Goal: Information Seeking & Learning: Check status

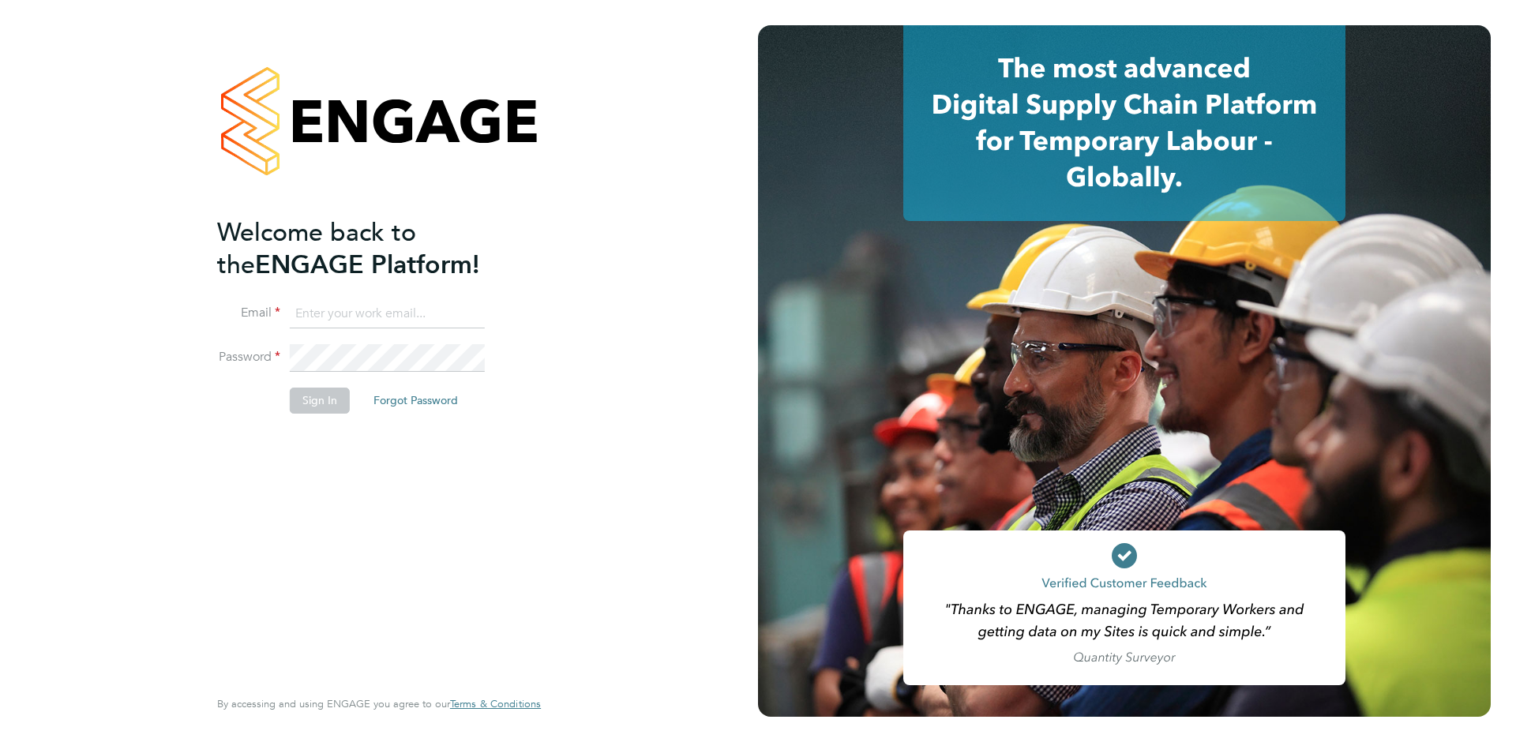
type input "[EMAIL_ADDRESS][DOMAIN_NAME]"
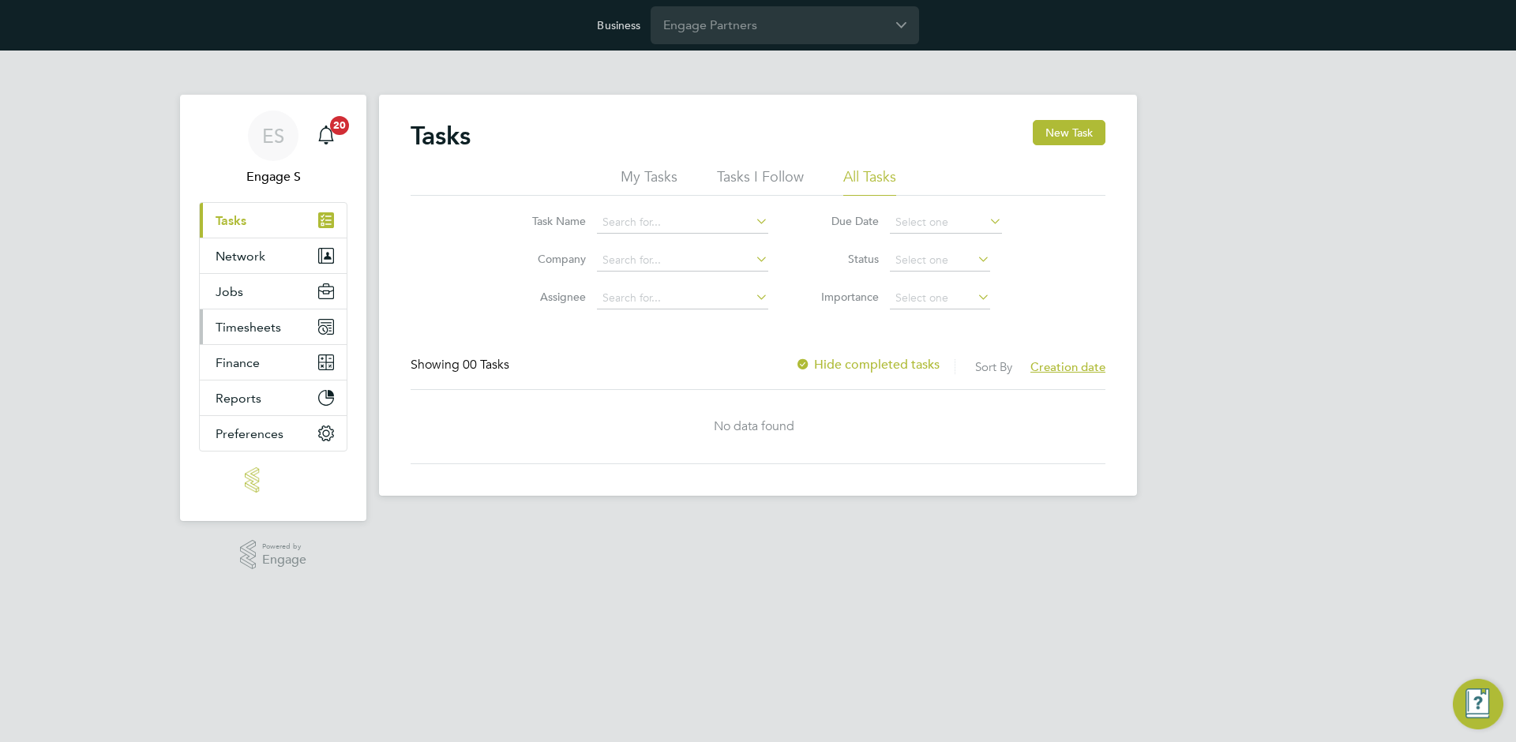
click at [302, 321] on button "Timesheets" at bounding box center [273, 327] width 147 height 35
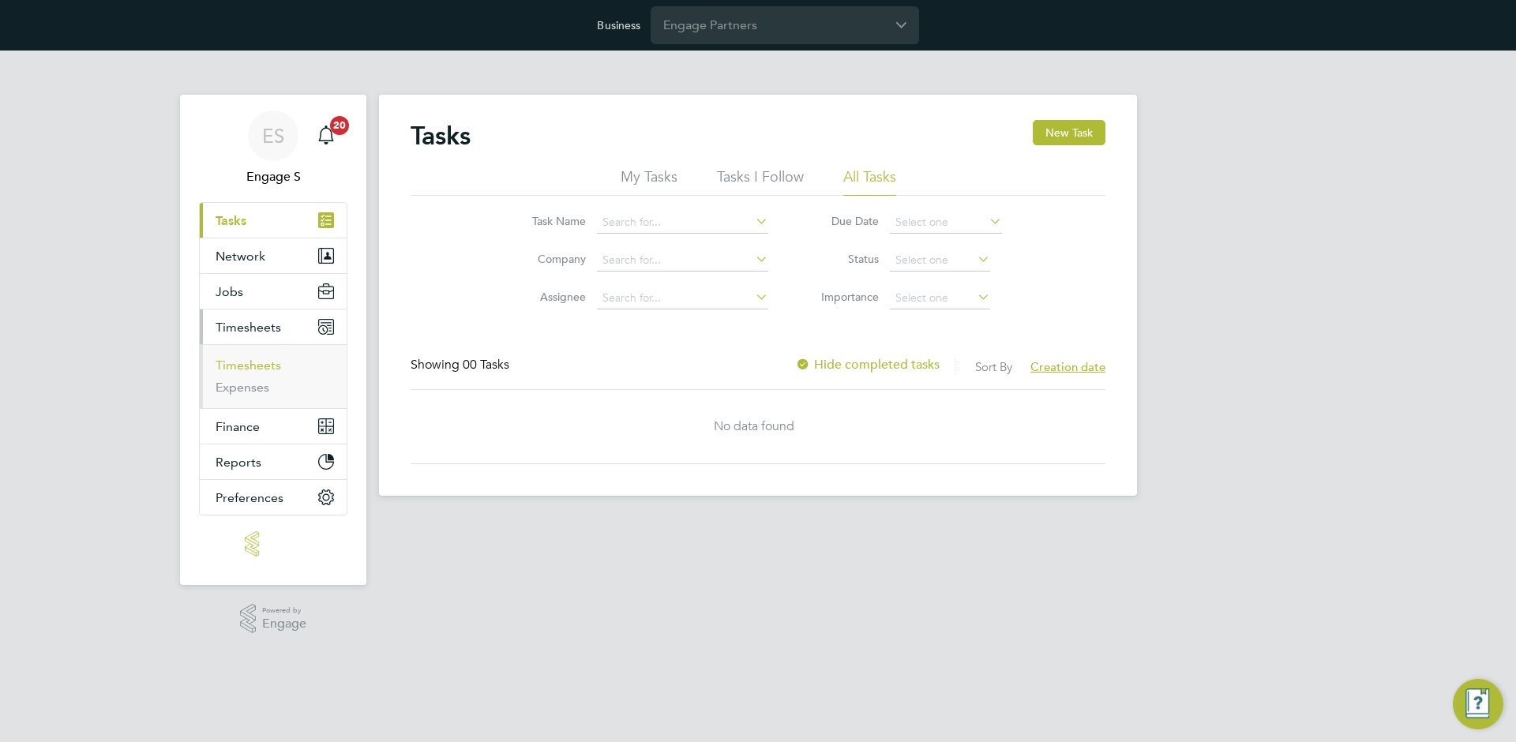
click at [254, 372] on link "Timesheets" at bounding box center [249, 365] width 66 height 15
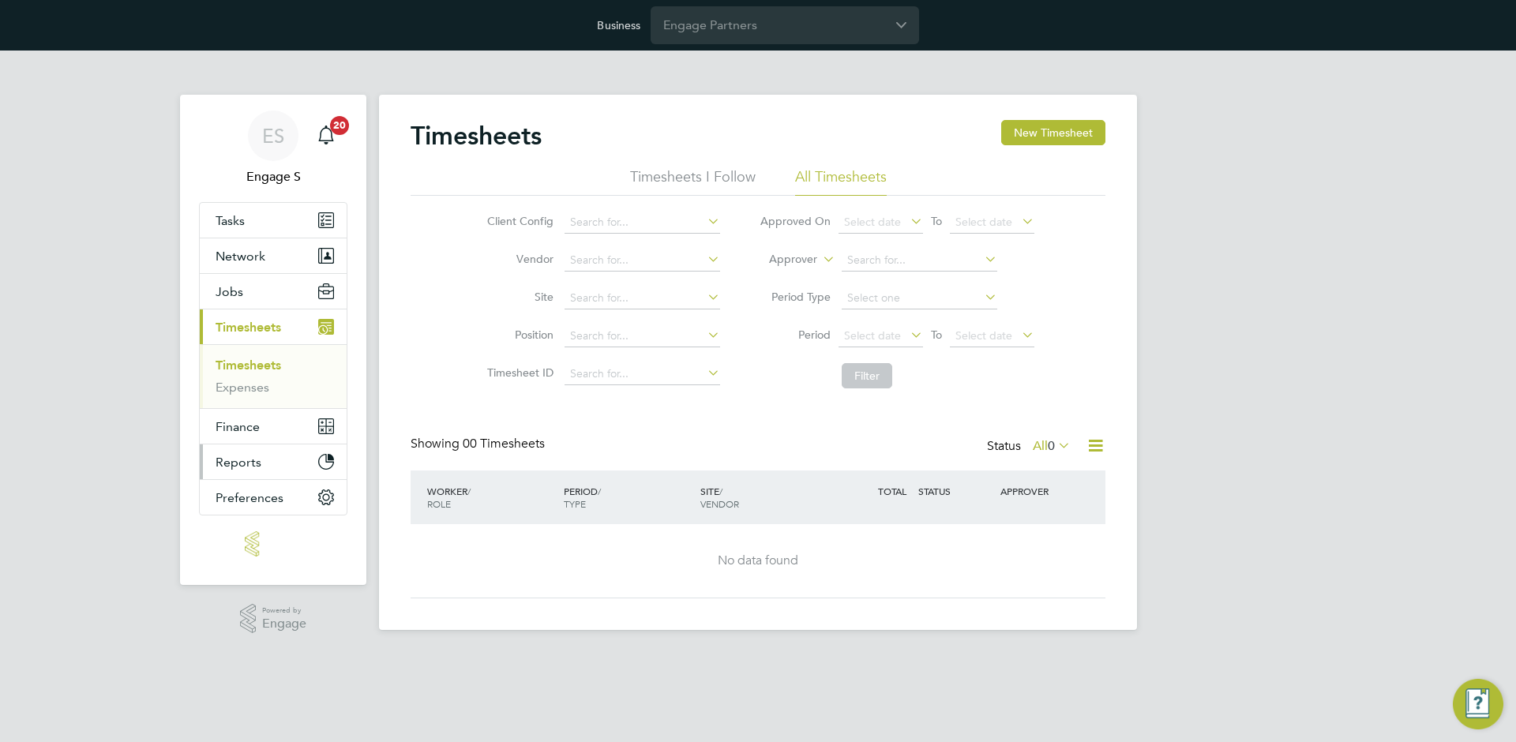
click at [260, 451] on button "Reports" at bounding box center [273, 462] width 147 height 35
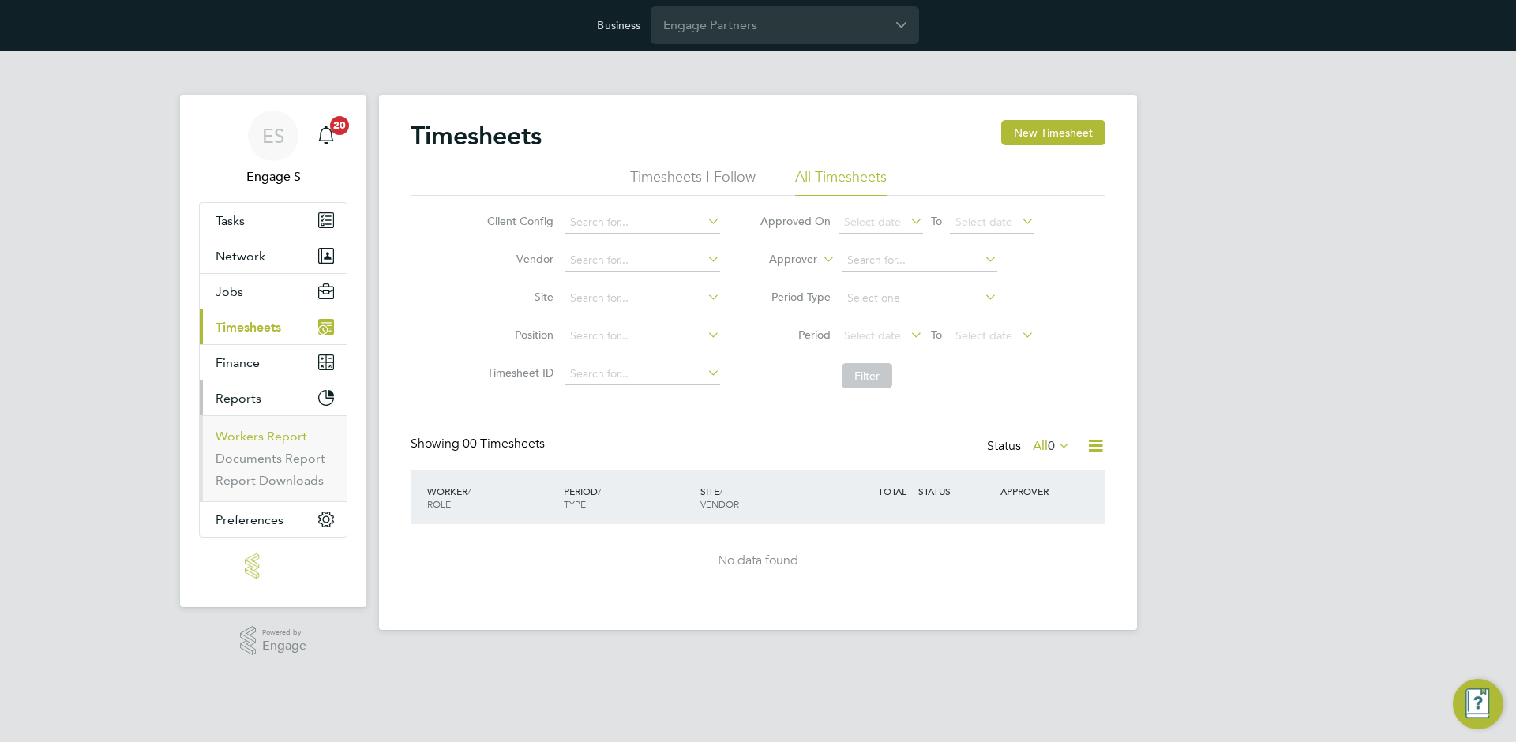
click at [276, 440] on link "Workers Report" at bounding box center [262, 436] width 92 height 15
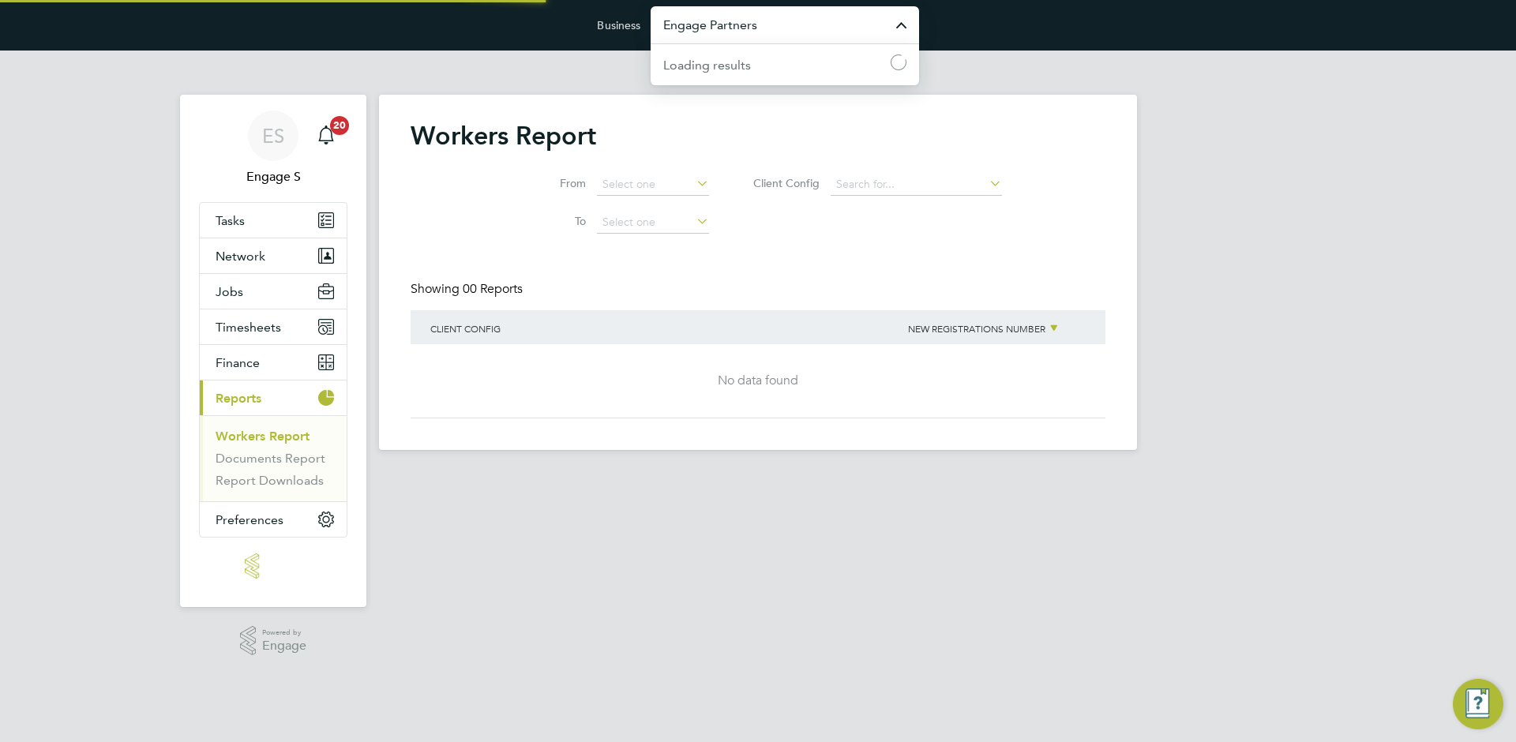
click at [791, 43] on input "Engage Partners" at bounding box center [785, 24] width 268 height 37
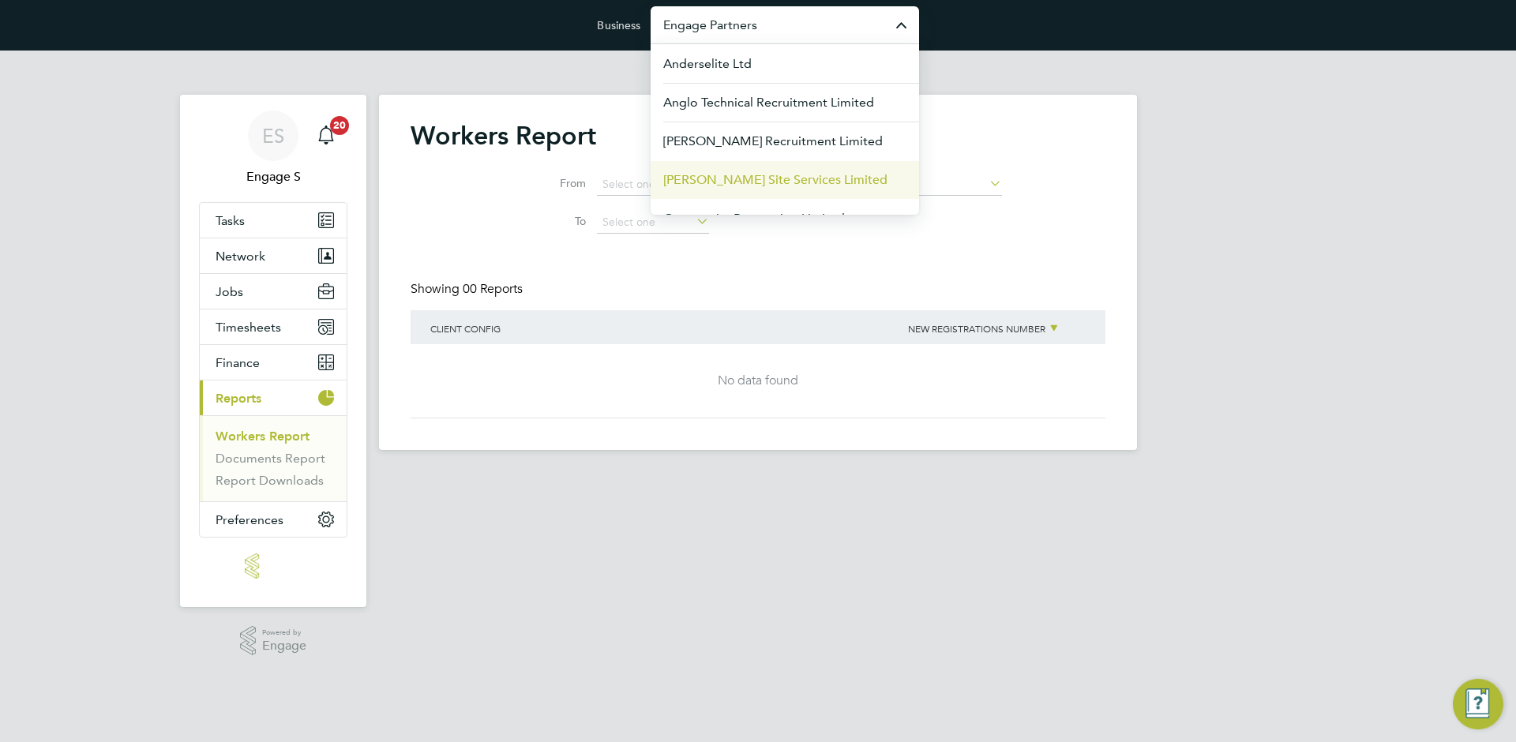
click at [715, 168] on li "Carmichael Site Services Limited" at bounding box center [785, 179] width 268 height 39
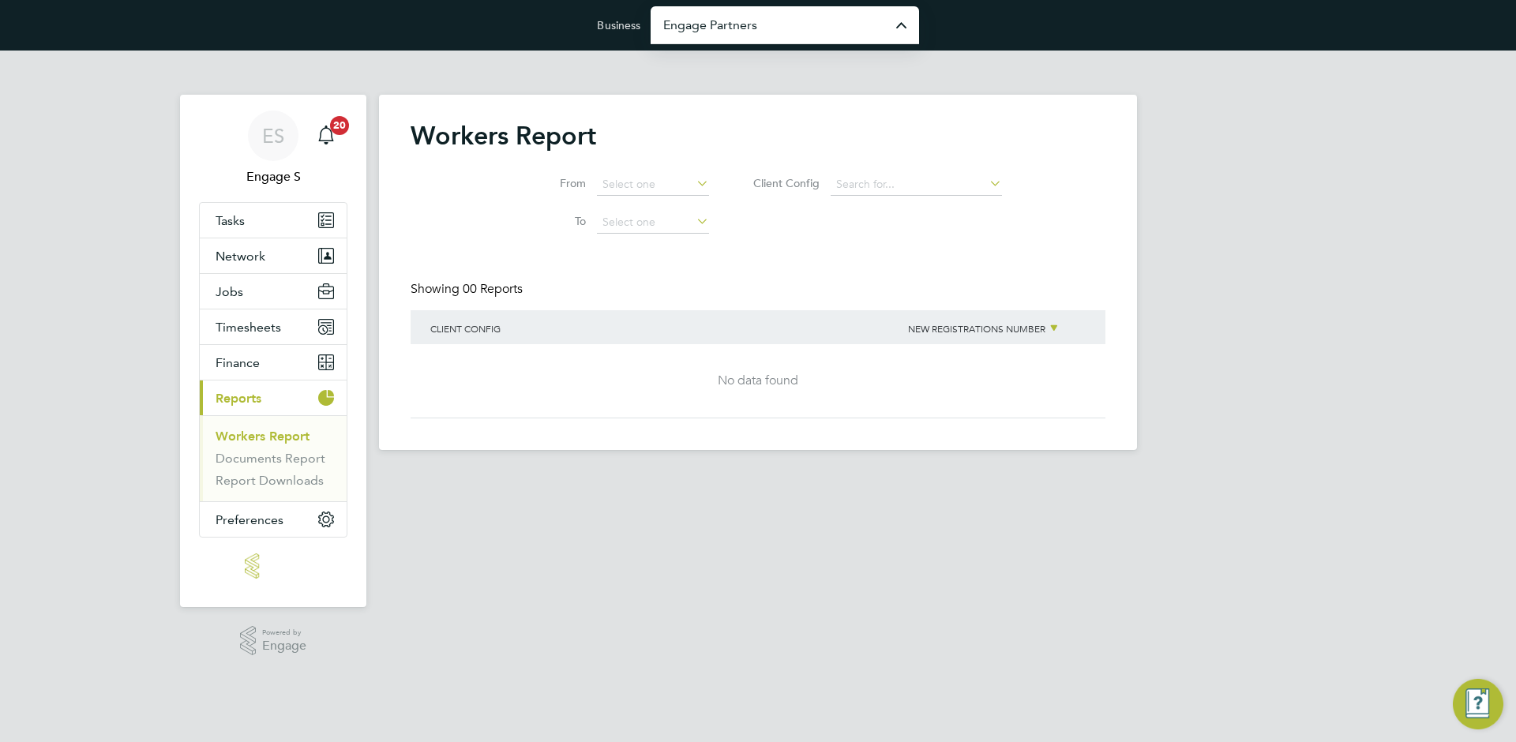
type input "Carmichael Site Services Limited"
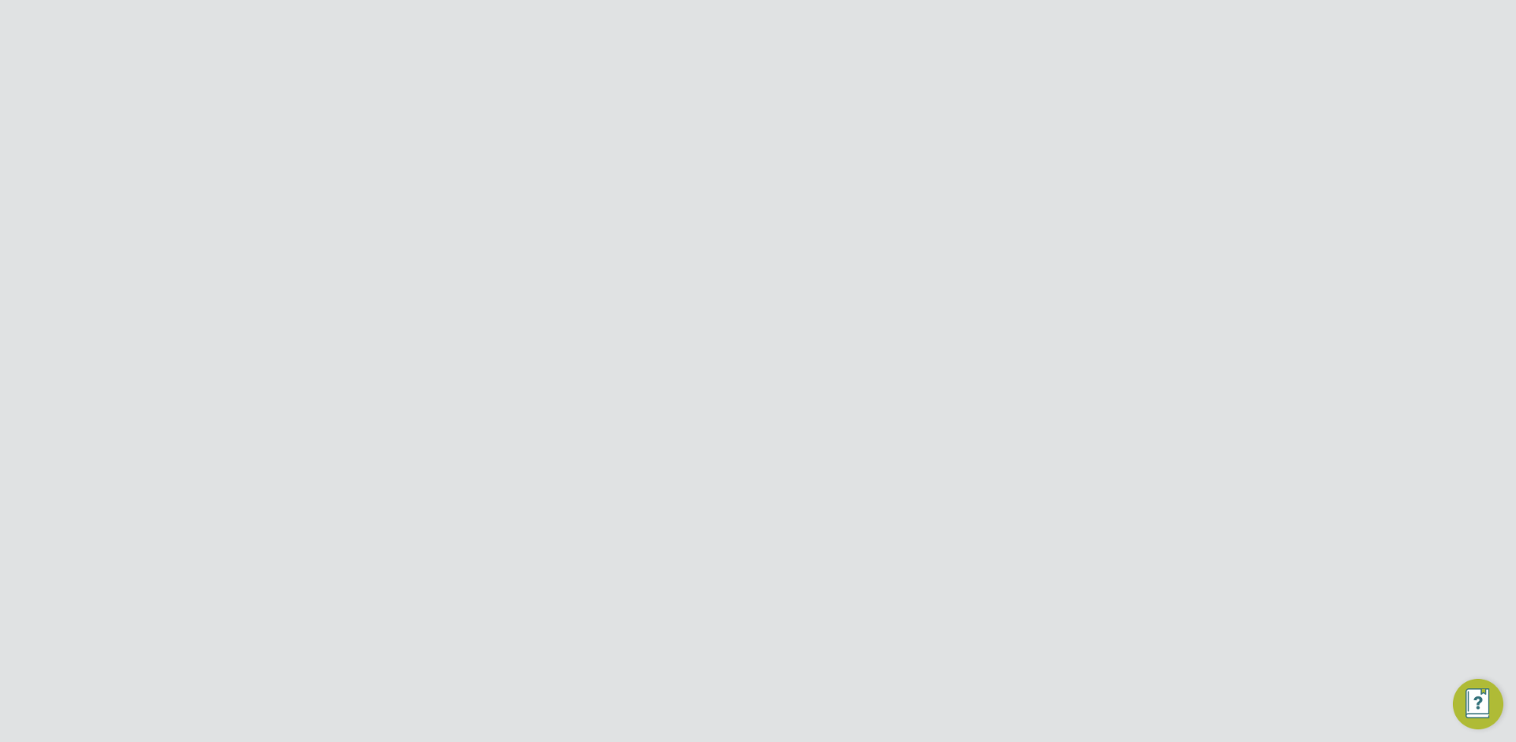
click at [246, 442] on button "Reports" at bounding box center [273, 433] width 147 height 35
click at [254, 467] on link "PO Consumption" at bounding box center [265, 471] width 99 height 15
click at [714, 16] on input "Carmichael Site Services Limited" at bounding box center [785, 24] width 268 height 37
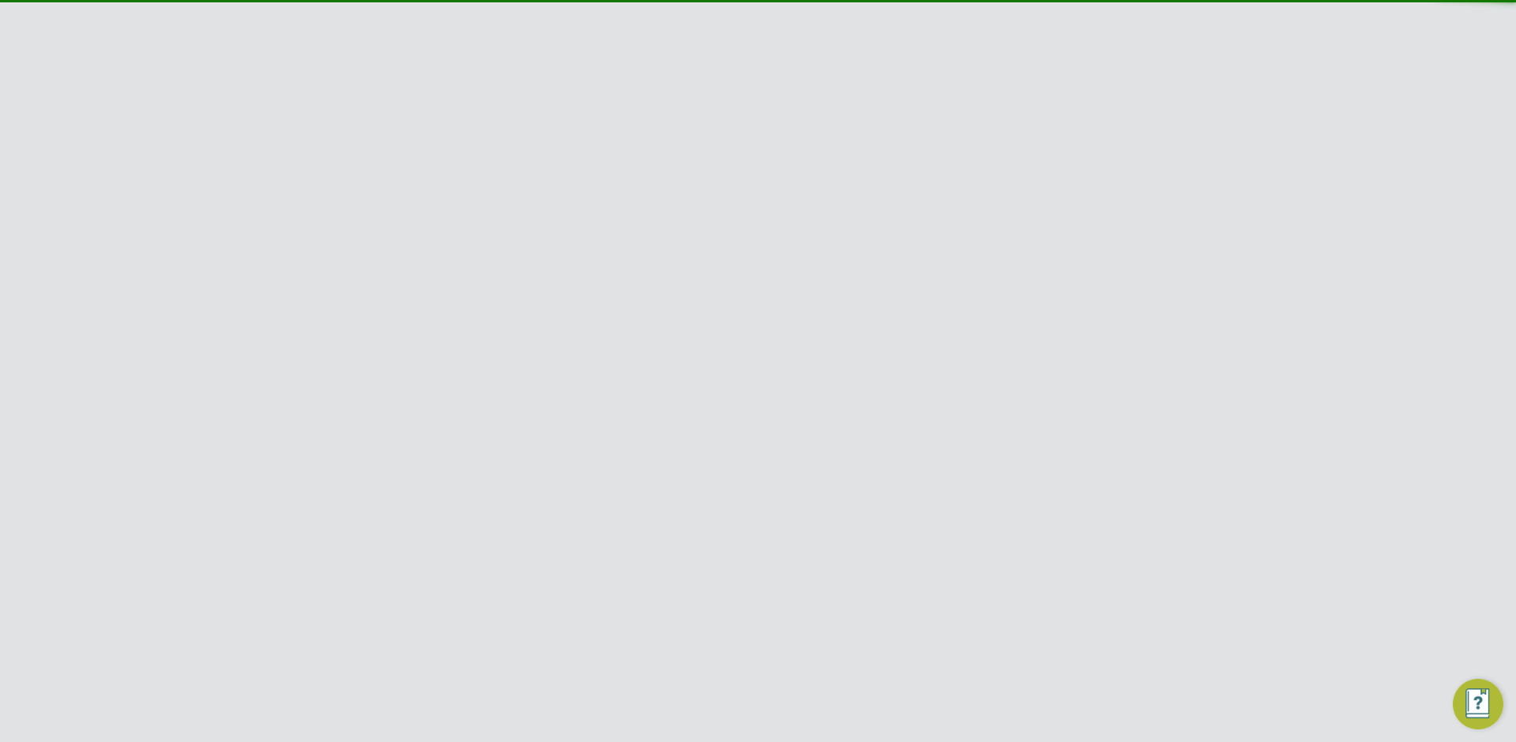
click at [745, 127] on li "Morgan Sindall Construction & Infrastructure Ltd" at bounding box center [785, 151] width 268 height 58
type input "Morgan Sindall Construction & Infrastructure Ltd"
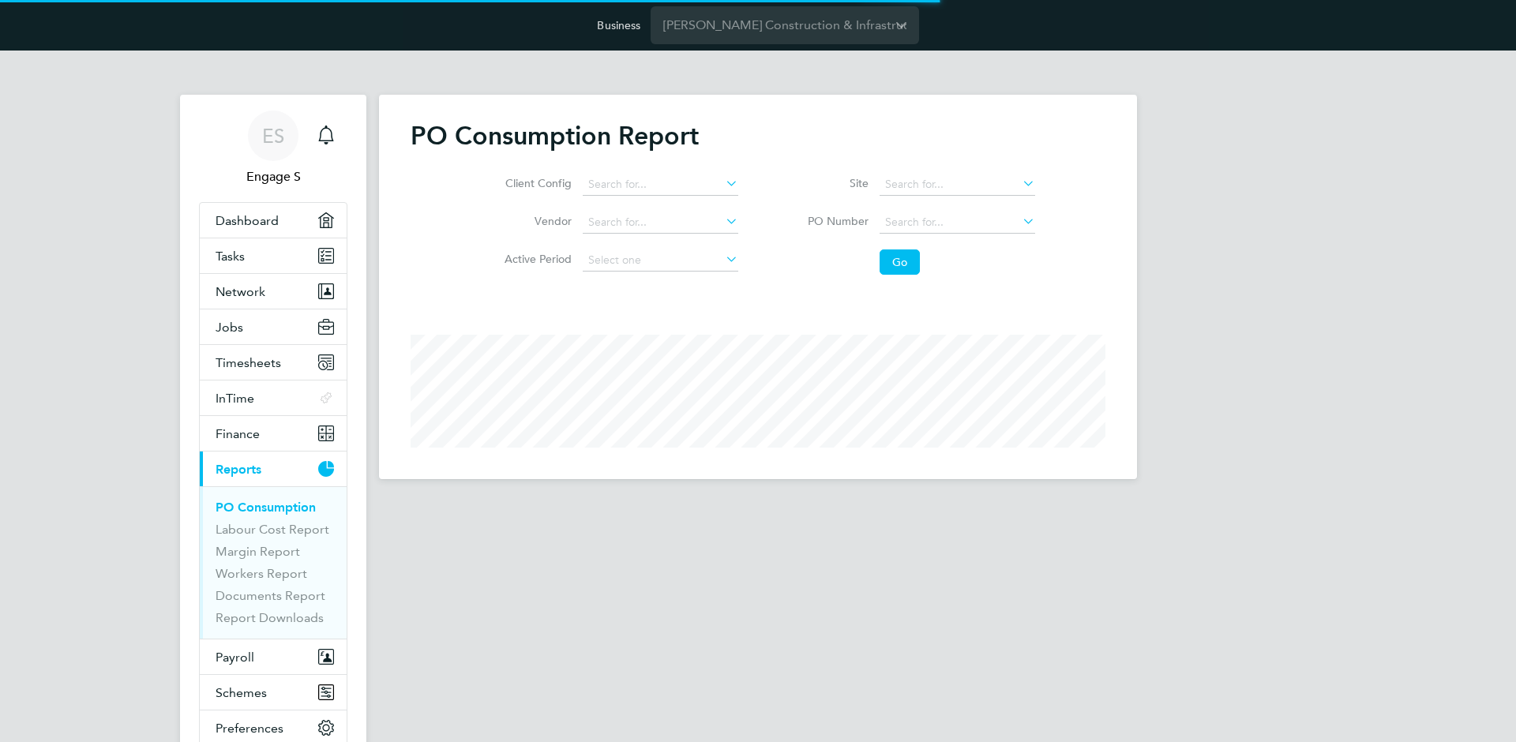
scroll to position [385, 758]
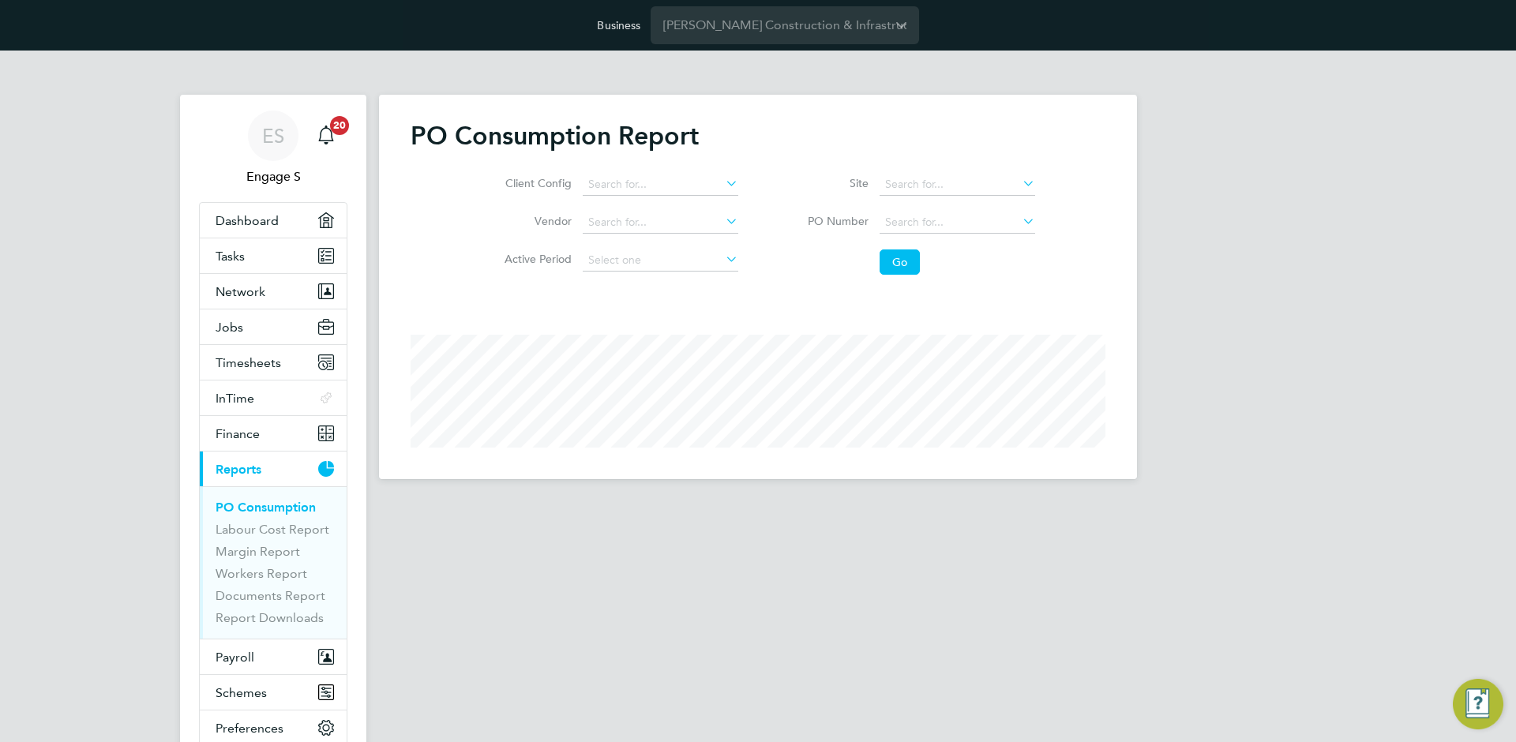
click at [854, 309] on div "PO Consumption Report Client Config Vendor Active Period Site PO Number Go" at bounding box center [758, 284] width 695 height 328
click at [623, 191] on input at bounding box center [661, 185] width 156 height 22
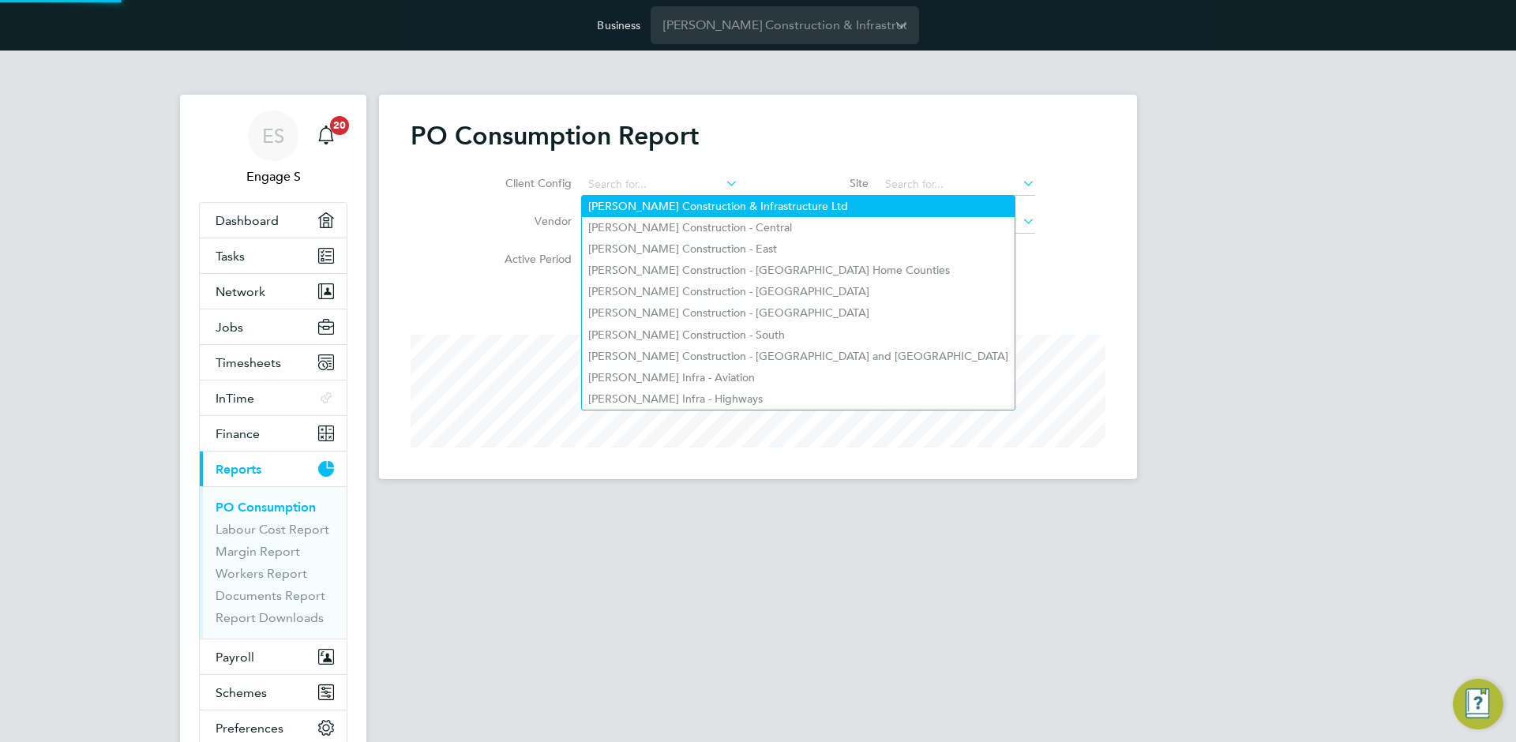
click at [628, 204] on li "Morgan Sindall Construction & Infrastructure Ltd" at bounding box center [798, 206] width 433 height 21
type input "Morgan Sindall Construction & Infrastructure Ltd"
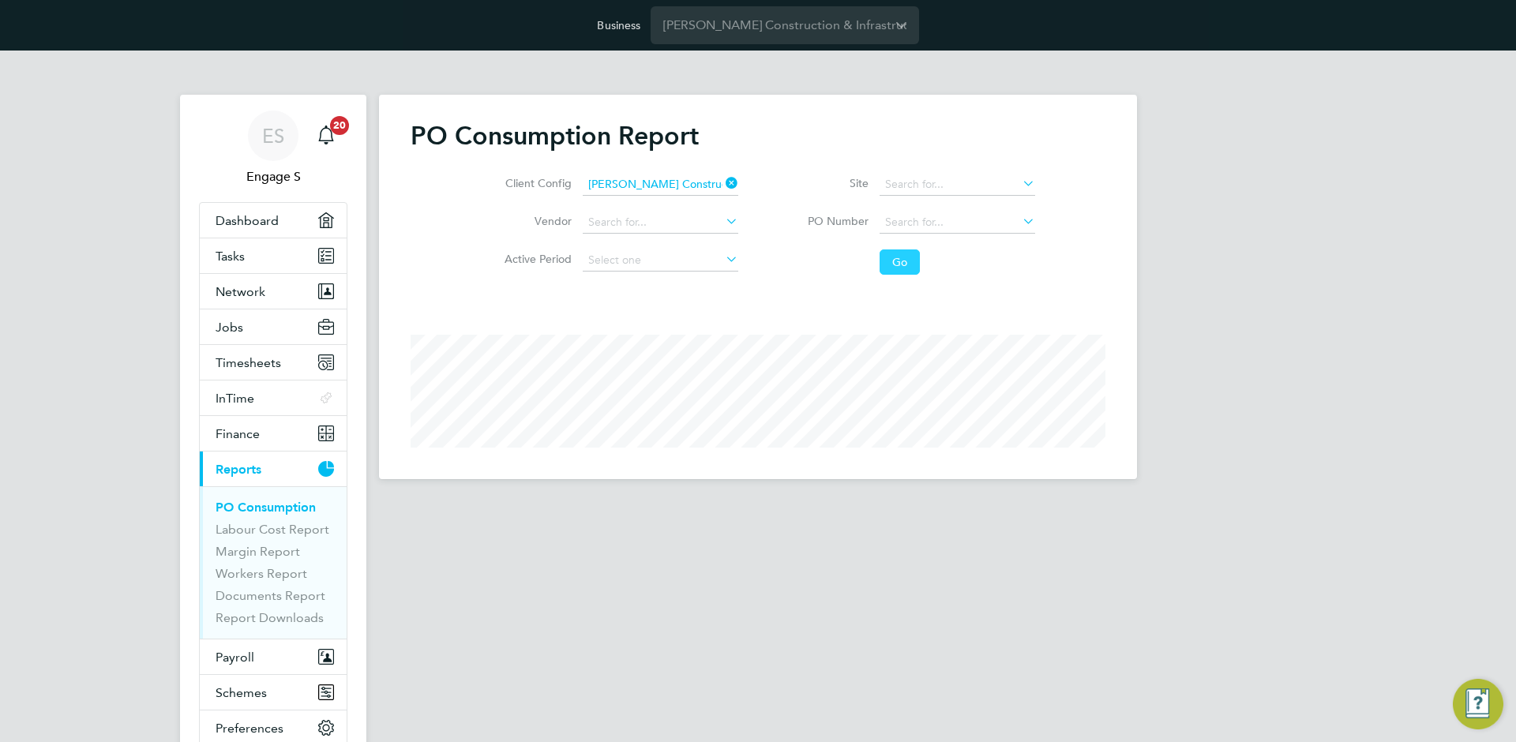
click at [895, 259] on button "Go" at bounding box center [900, 262] width 40 height 25
